Goal: Task Accomplishment & Management: Complete application form

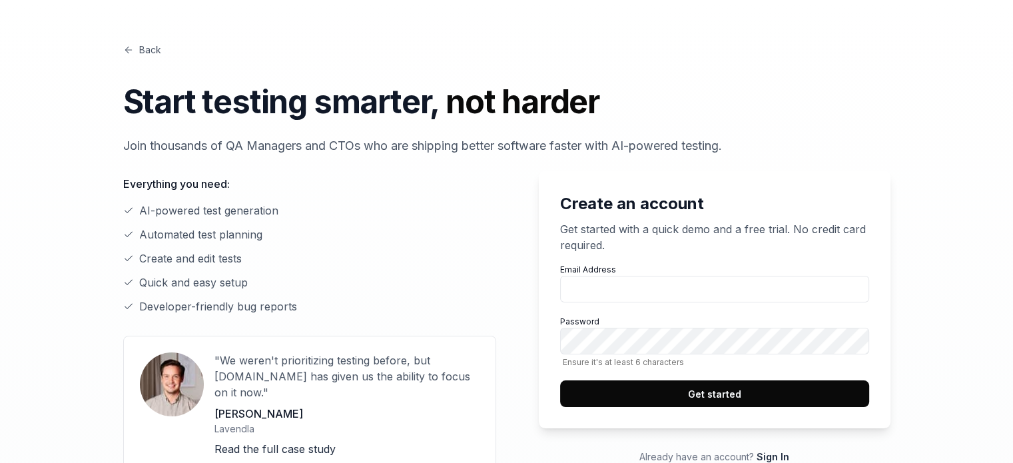
click at [143, 50] on link "Back" at bounding box center [142, 50] width 38 height 14
click at [647, 287] on input "Email Address" at bounding box center [714, 289] width 309 height 27
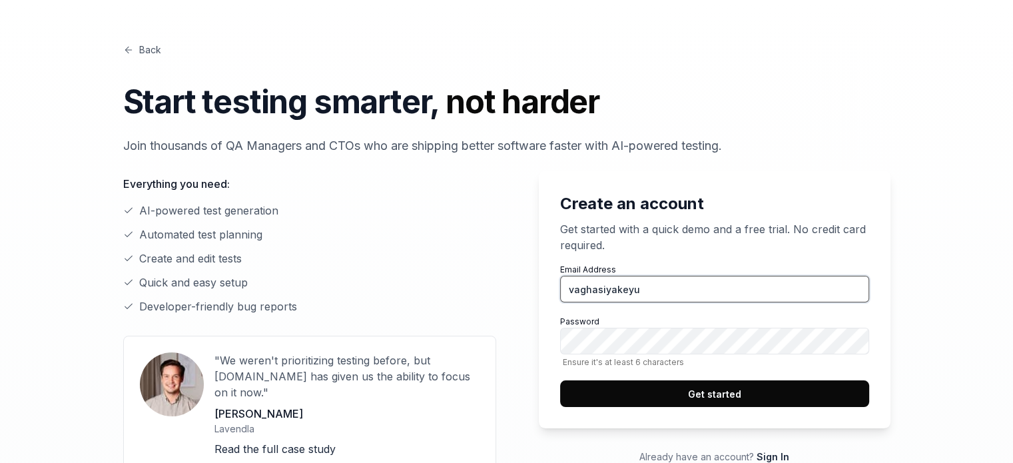
type input "vaghasiyakeyur785@gmail.com"
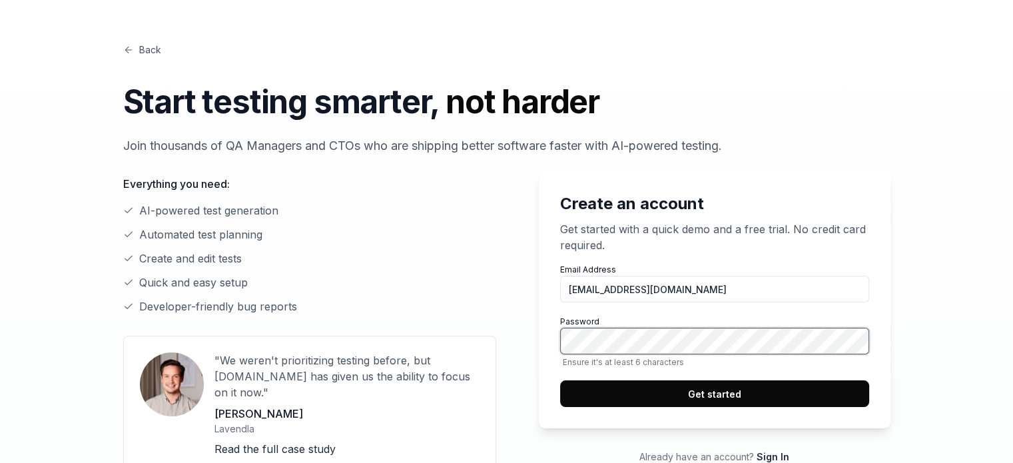
click at [560, 380] on button "Get started" at bounding box center [714, 393] width 309 height 27
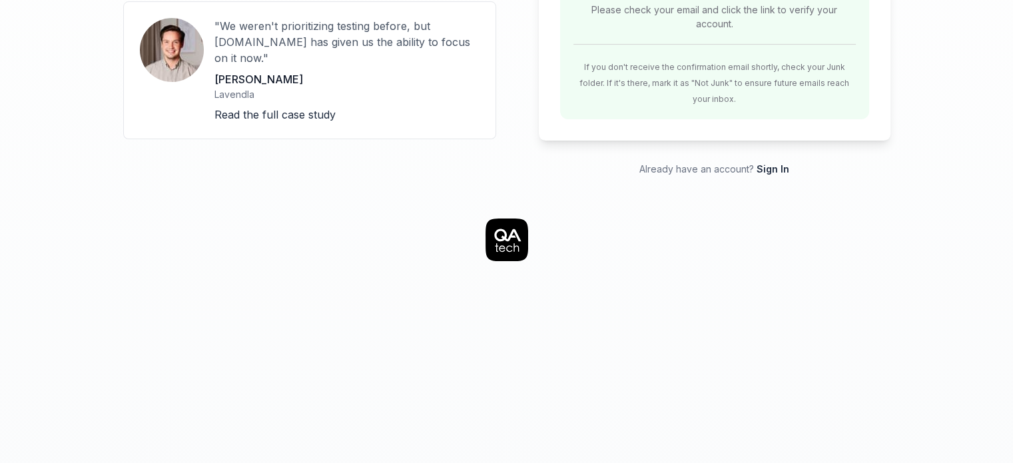
scroll to position [335, 0]
